Goal: Task Accomplishment & Management: Complete application form

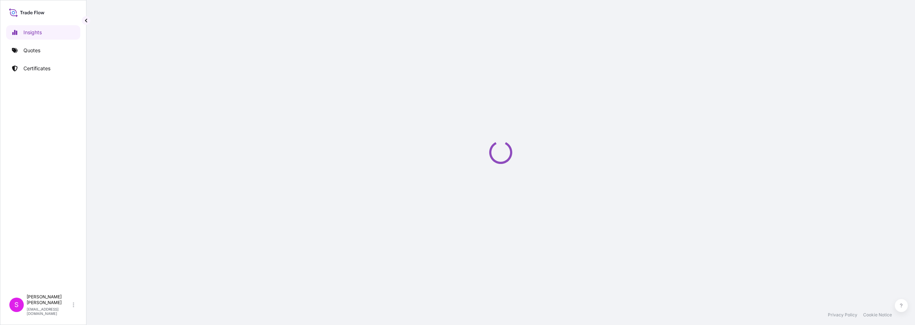
select select "2025"
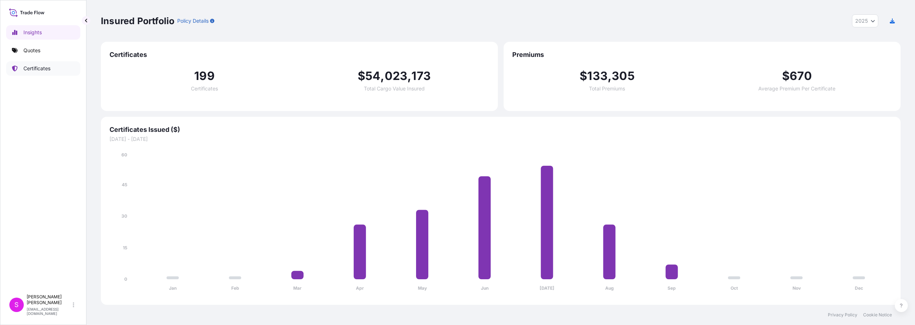
click at [35, 67] on p "Certificates" at bounding box center [36, 68] width 27 height 7
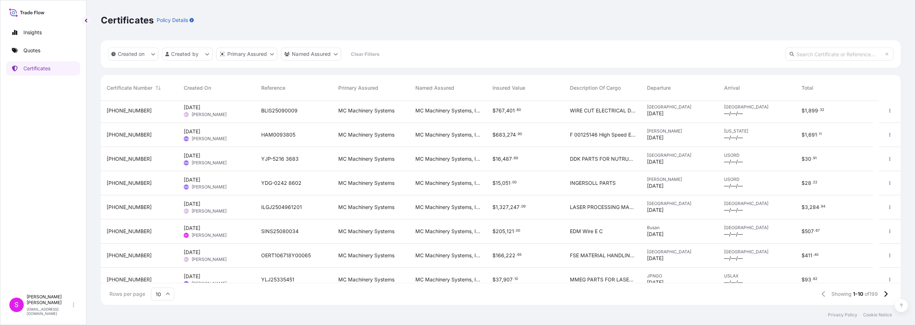
scroll to position [59, 0]
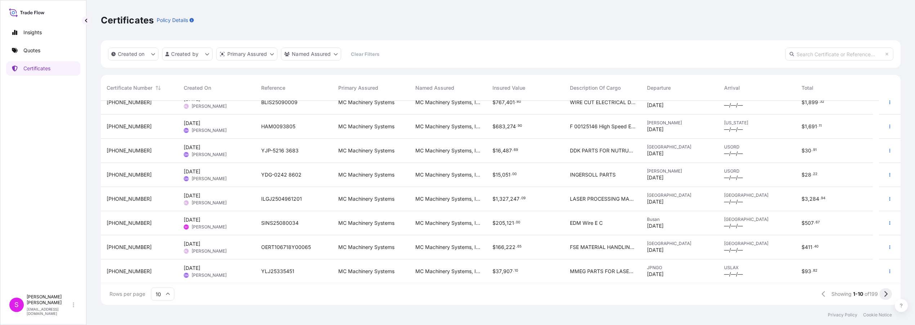
click at [885, 296] on icon at bounding box center [885, 294] width 3 height 6
click at [886, 294] on icon at bounding box center [886, 294] width 4 height 6
click at [885, 294] on icon at bounding box center [886, 294] width 4 height 6
click at [287, 247] on span "YTW-0426 5612" at bounding box center [281, 247] width 40 height 7
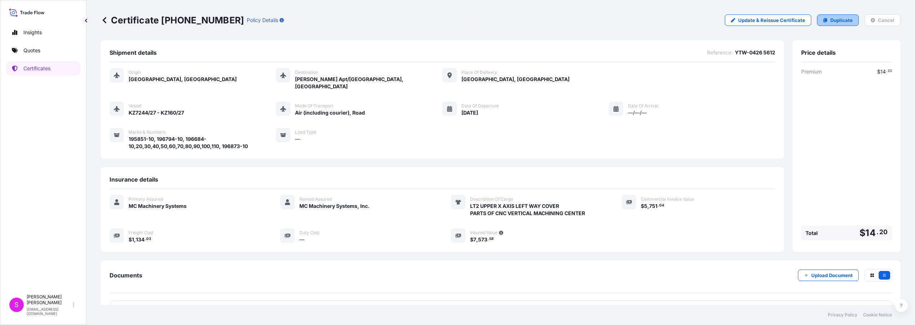
click at [835, 21] on p "Duplicate" at bounding box center [841, 20] width 22 height 7
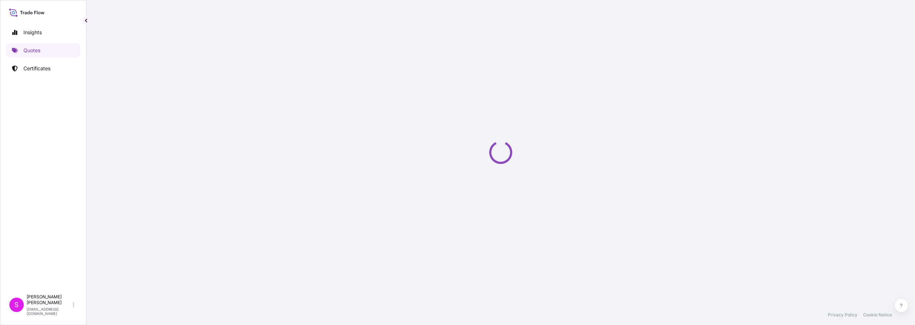
select select "Air (Including Courier)"
select select "Road / Inland"
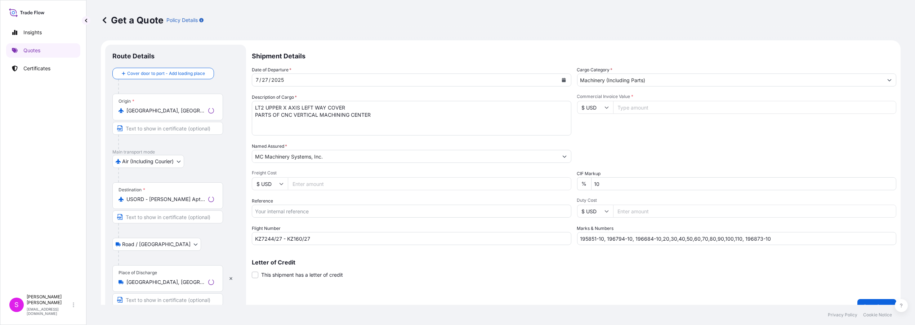
scroll to position [11, 0]
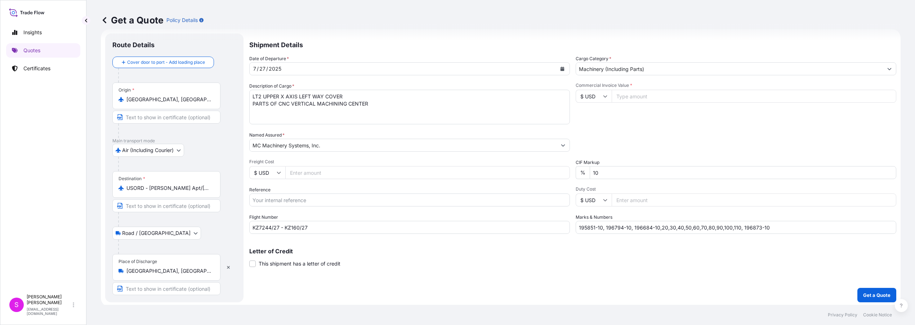
click at [561, 69] on icon "Calendar" at bounding box center [563, 69] width 4 height 4
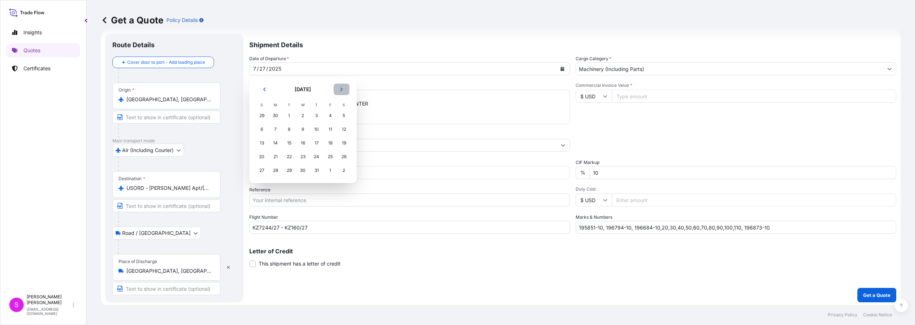
click at [341, 89] on icon "Next" at bounding box center [341, 89] width 4 height 4
click at [261, 128] on div "7" at bounding box center [261, 129] width 13 height 13
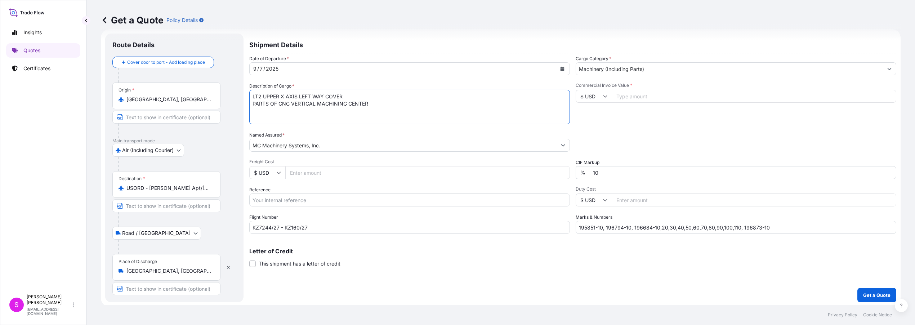
drag, startPoint x: 344, startPoint y: 98, endPoint x: 267, endPoint y: 96, distance: 76.4
click at [262, 98] on textarea "LT2 UPPER X AXIS LEFT WAY COVER PARTS OF CNC VERTICAL MACHINING CENTER" at bounding box center [409, 107] width 321 height 35
type textarea "LT2 PARTS CATCHER SENSOR PARTS OF CNC VERTICAL MACHINING CENTER"
click at [310, 172] on input "Freight Cost" at bounding box center [427, 172] width 285 height 13
type input "1071.57"
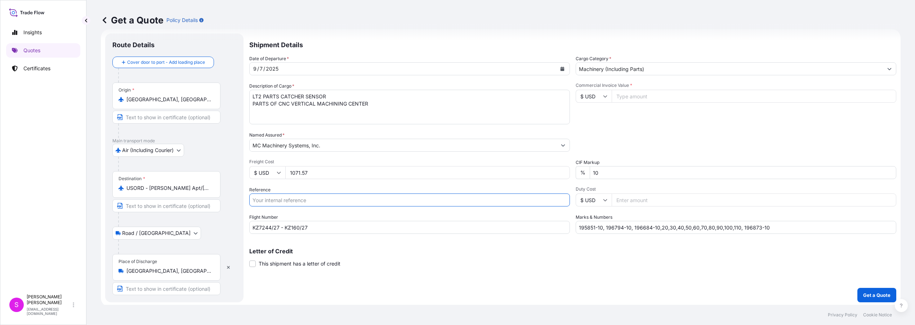
click at [312, 200] on input "Reference" at bounding box center [409, 199] width 321 height 13
type input "YTW-0430 3784"
click at [277, 228] on input "KZ7244/27 - KZ160/27" at bounding box center [409, 227] width 321 height 13
click at [299, 228] on input "KZ7244/07 - KZ160/27" at bounding box center [409, 227] width 321 height 13
click at [310, 227] on input "KZ7244/07 - KZ134/27" at bounding box center [409, 227] width 321 height 13
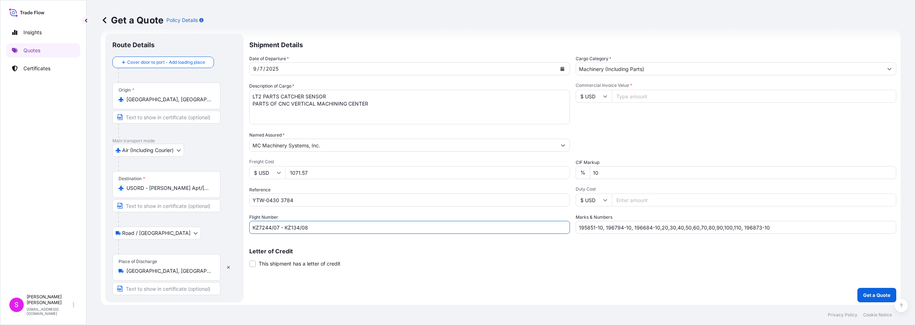
type input "KZ7244/07 - KZ134/08"
click at [632, 97] on input "Commercial Invoice Value *" at bounding box center [754, 96] width 285 height 13
type input "1661.72"
click at [592, 228] on input "195851-10, 196794-10, 196684-10,20,30,40,50,60,70,80,90,100,110, 196873-10" at bounding box center [736, 227] width 321 height 13
click at [603, 229] on input "197097-10, 196794-10, 196684-10,20,30,40,50,60,70,80,90,100,110, 196873-10" at bounding box center [736, 227] width 321 height 13
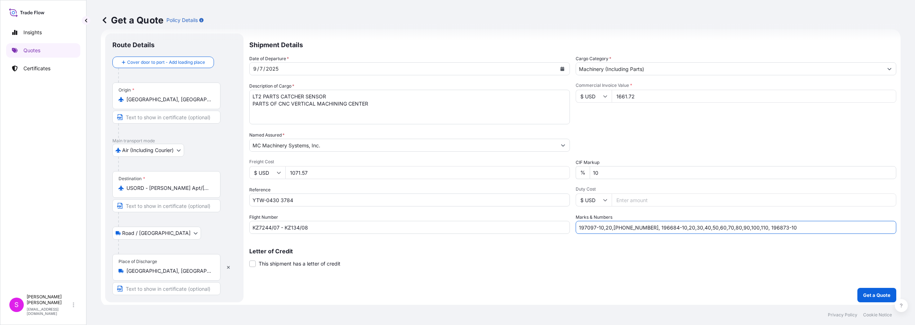
click at [634, 226] on input "197097-10,20,30-196794-10, 196684-10,20,30,40,50,60,70,80,90,100,110, 196873-10" at bounding box center [736, 227] width 321 height 13
click at [643, 228] on input "197097-10,20,30-197219-10, 196684-10,20,30,40,50,60,70,80,90,100,110, 196873-10" at bounding box center [736, 227] width 321 height 13
click at [615, 228] on input "197097-10,20,30-197219-10 - 196684-10,20,30,40,50,60,70,80,90,100,110, 196873-10" at bounding box center [736, 227] width 321 height 13
click at [619, 228] on input "197097-10,20,30 -197219-10 - 196684-10,20,30,40,50,60,70,80,90,100,110, 196873-…" at bounding box center [736, 227] width 321 height 13
click at [666, 226] on input "197097-10,20,30 - 197219-10 - 196684-10,20,30,40,50,60,70,80,90,100,110, 196873…" at bounding box center [736, 227] width 321 height 13
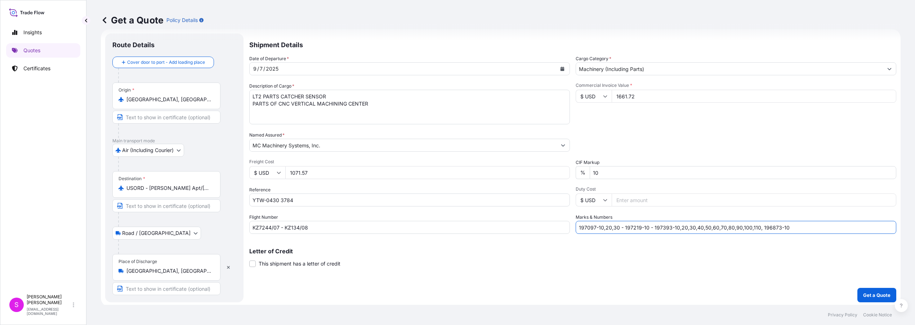
click at [675, 227] on input "197097-10,20,30 - 197219-10 - 197393-10,20,30,40,50,60,70,80,90,100,110, 196873…" at bounding box center [736, 227] width 321 height 13
click at [746, 227] on input "197097-10,20,30 - 197219-10 - 197393-20,30,40,50,60,70,80,90,100,110, 196873-10" at bounding box center [736, 227] width 321 height 13
click at [705, 228] on input "197097-10,20,30 - 197219-10 - 197393-20,30 - 196873-10" at bounding box center [736, 227] width 321 height 13
type input "197097-10,20,30 - 197219-10 - 197393-20,30 - 197755-10"
click at [873, 292] on p "Get a Quote" at bounding box center [876, 294] width 27 height 7
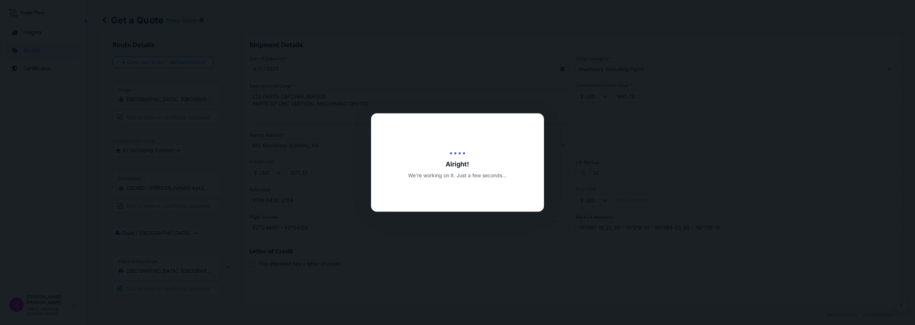
type input "09/09/2025"
select select "Air (Including Courier)"
select select "Road / Inland"
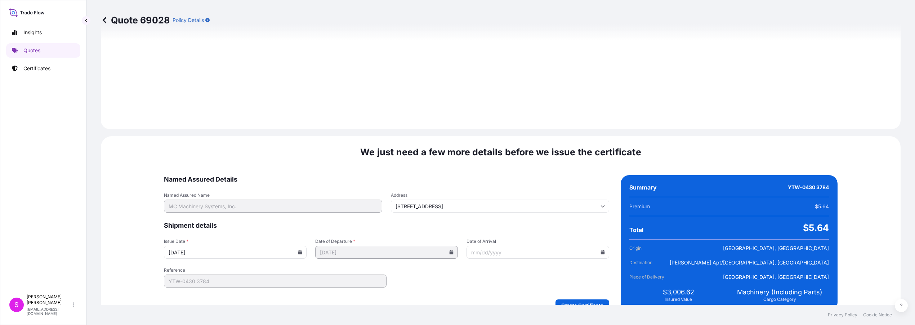
scroll to position [855, 0]
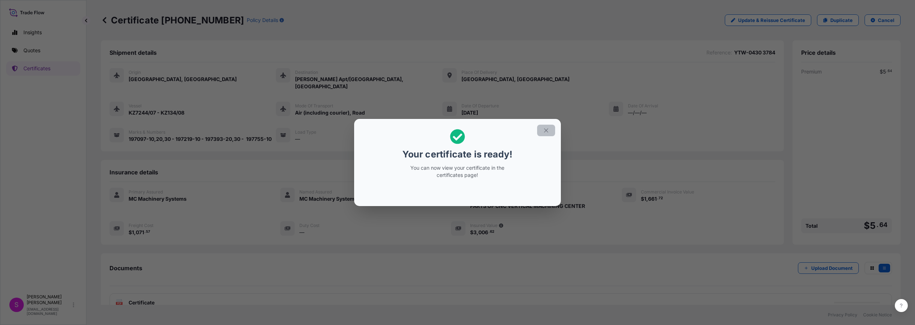
click at [547, 130] on icon "button" at bounding box center [546, 130] width 6 height 6
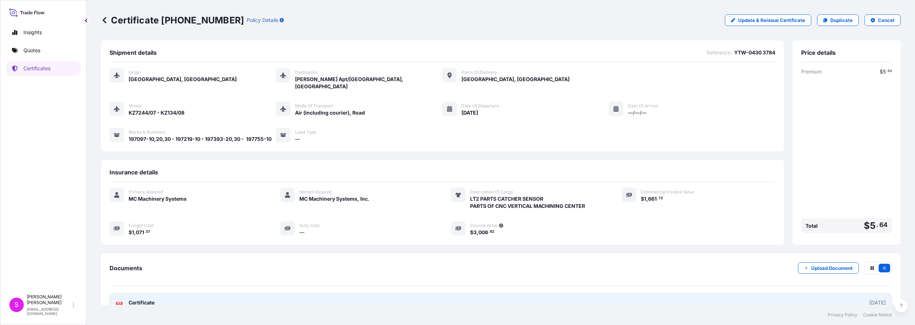
click at [140, 299] on span "Certificate" at bounding box center [142, 302] width 26 height 7
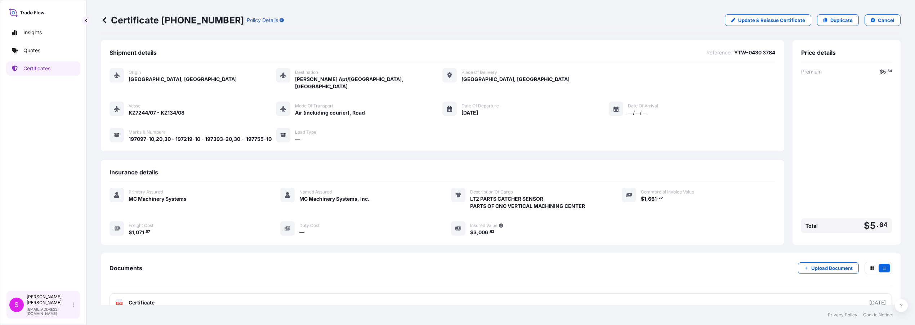
click at [33, 313] on p "sue.cameron@mcmachinery.com" at bounding box center [49, 311] width 45 height 9
